Goal: Transaction & Acquisition: Purchase product/service

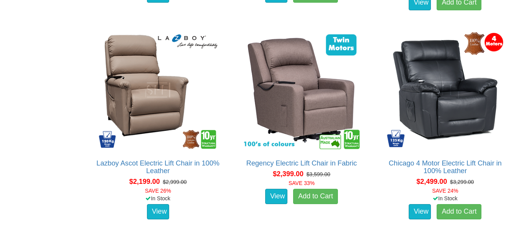
scroll to position [1341, 0]
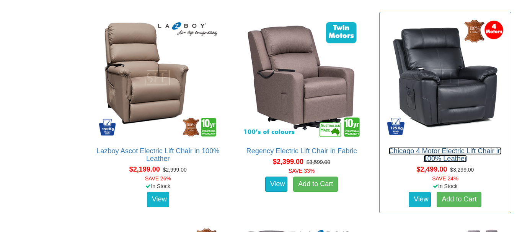
click at [439, 154] on link "Chicago 4 Motor Electric Lift Chair in 100% Leather" at bounding box center [445, 154] width 113 height 15
